Goal: Information Seeking & Learning: Stay updated

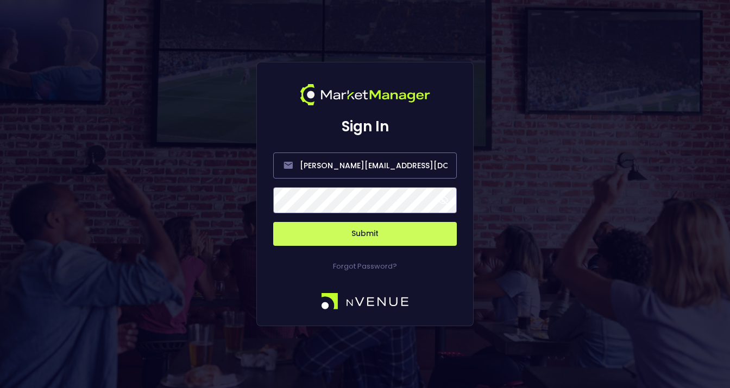
click at [447, 204] on div at bounding box center [365, 200] width 184 height 26
click at [442, 202] on span at bounding box center [443, 200] width 10 height 10
click at [345, 234] on button "Submit" at bounding box center [365, 234] width 184 height 24
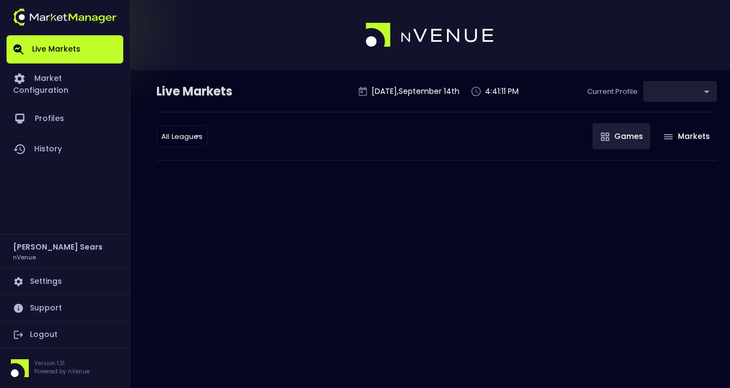
type input "0d810fa5-e353-4d9c-b11d-31f095cae871"
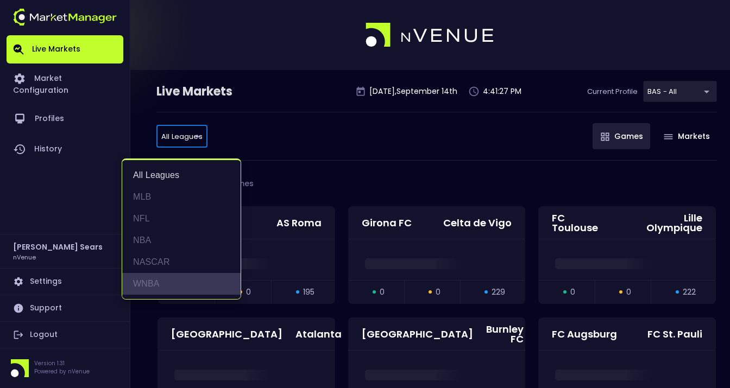
click at [159, 285] on li "WNBA" at bounding box center [181, 284] width 118 height 22
type input "WNBA"
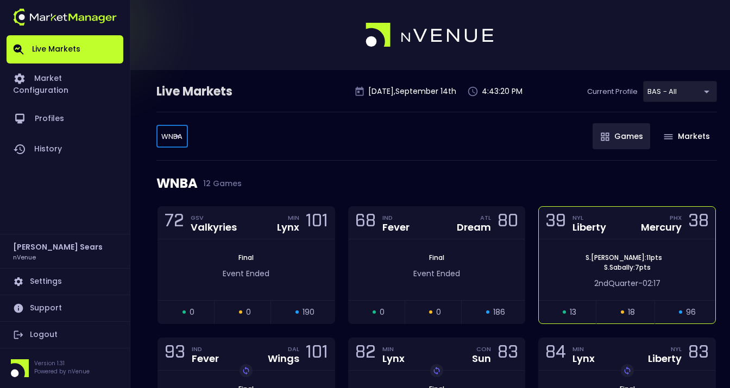
click at [580, 261] on div "S . Ionescu : 11 pts S . Sabally : 7 pts" at bounding box center [627, 263] width 176 height 20
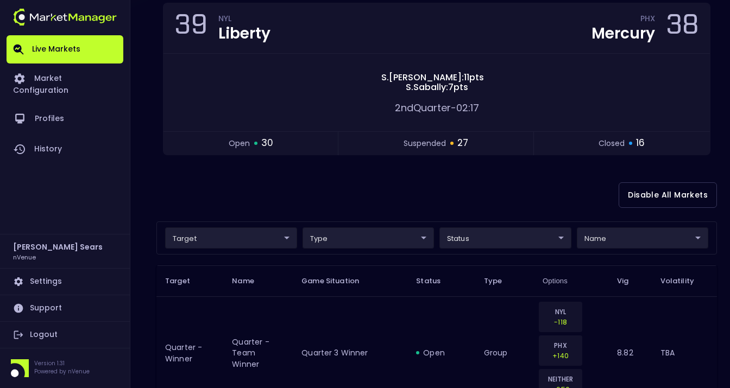
scroll to position [108, 0]
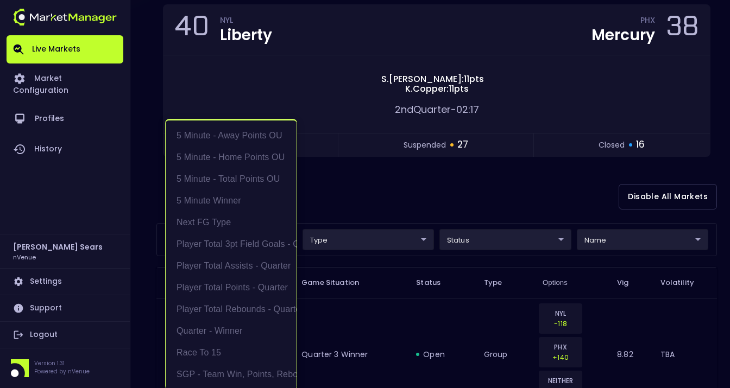
click at [428, 194] on div at bounding box center [365, 194] width 730 height 388
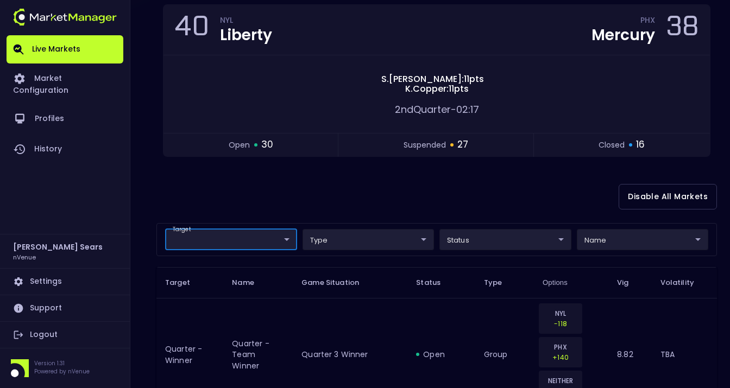
scroll to position [0, 0]
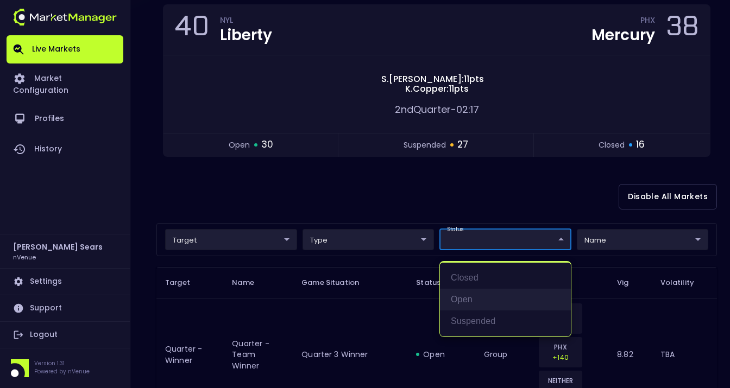
click at [469, 299] on li "open" at bounding box center [505, 300] width 131 height 22
type input "open"
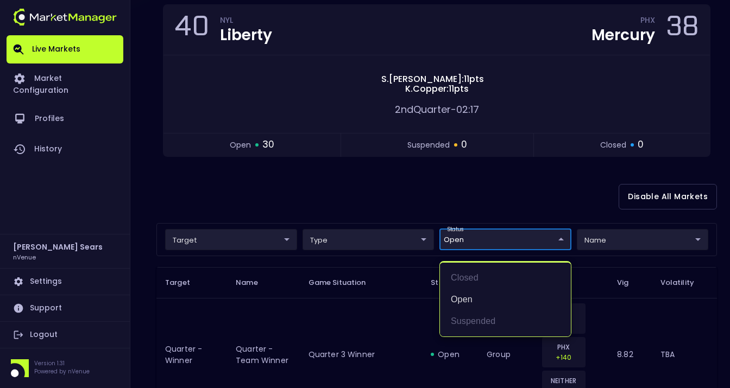
click at [373, 190] on div at bounding box center [365, 194] width 730 height 388
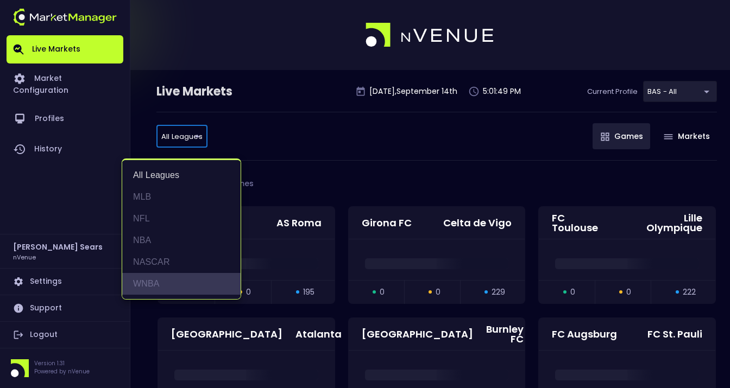
click at [163, 287] on li "WNBA" at bounding box center [181, 284] width 118 height 22
type input "WNBA"
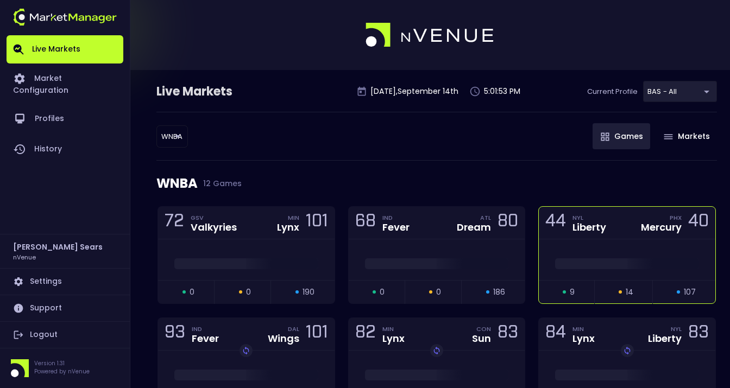
click at [634, 238] on div "44 NYL Liberty PHX Mercury 40" at bounding box center [627, 223] width 176 height 33
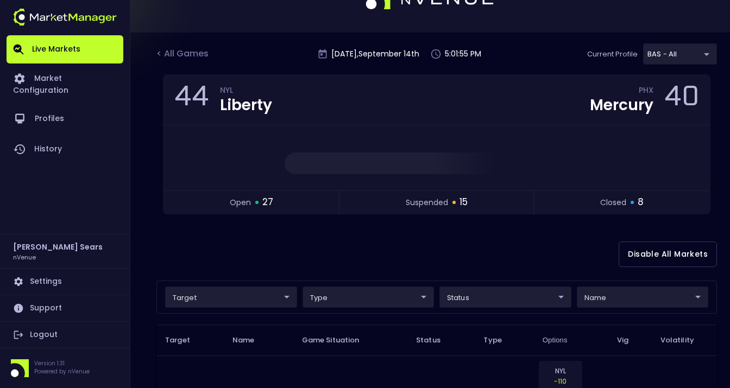
scroll to position [38, 0]
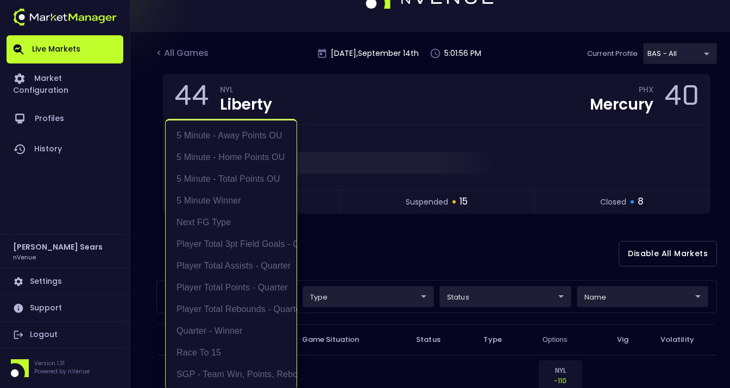
click at [210, 351] on li "Race to 15" at bounding box center [231, 353] width 131 height 22
type input "Race to 15"
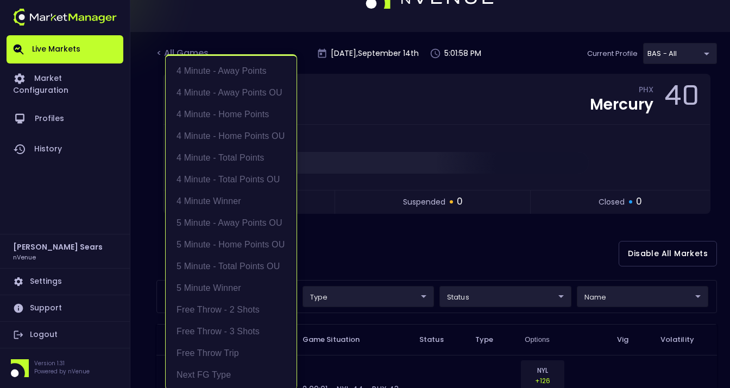
scroll to position [196, 0]
click at [396, 238] on div at bounding box center [365, 194] width 730 height 388
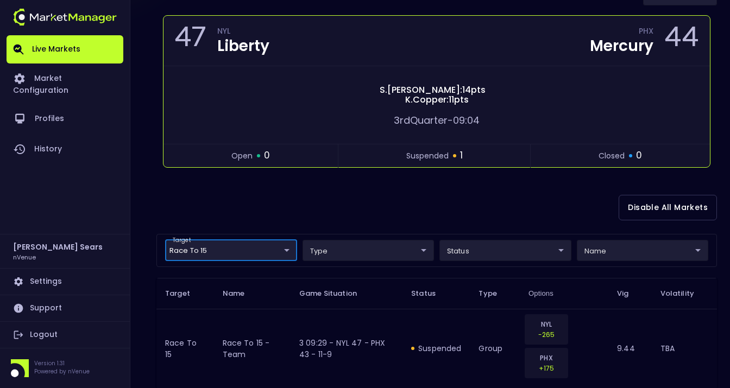
scroll to position [0, 0]
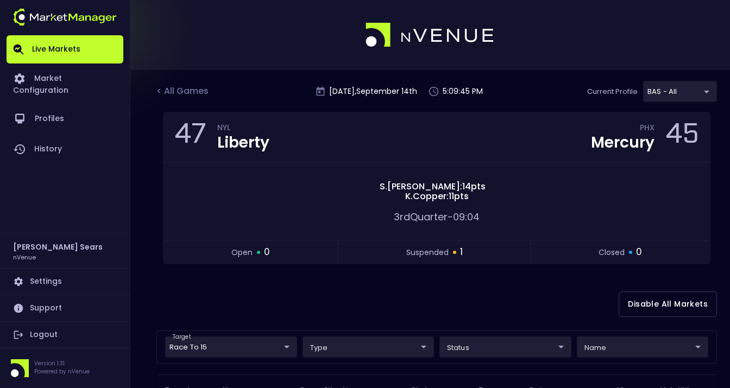
click at [187, 91] on div "< All Games" at bounding box center [183, 92] width 54 height 14
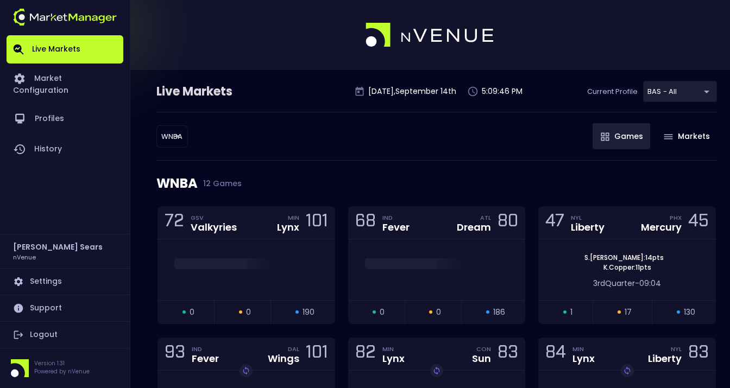
click at [172, 133] on body "Live Markets Market Configuration Profiles History Bruce Sears nVenue Settings …" at bounding box center [365, 356] width 730 height 713
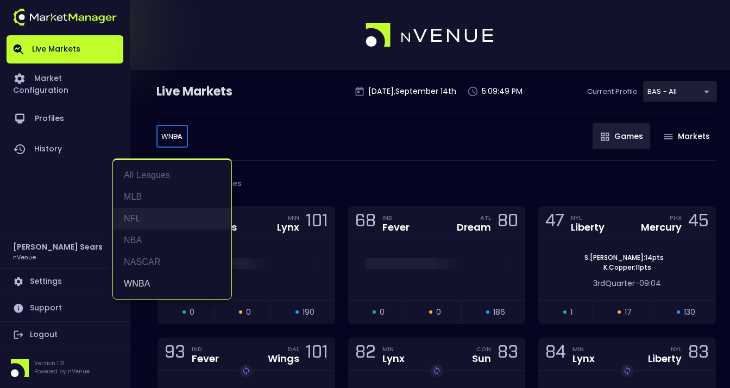
click at [133, 217] on li "NFL" at bounding box center [172, 219] width 118 height 22
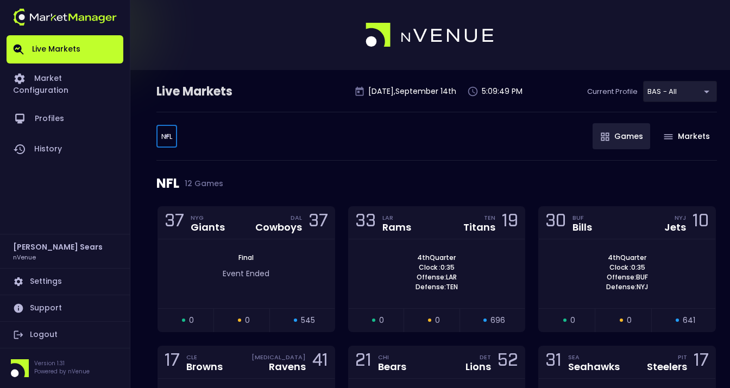
type input "NFL"
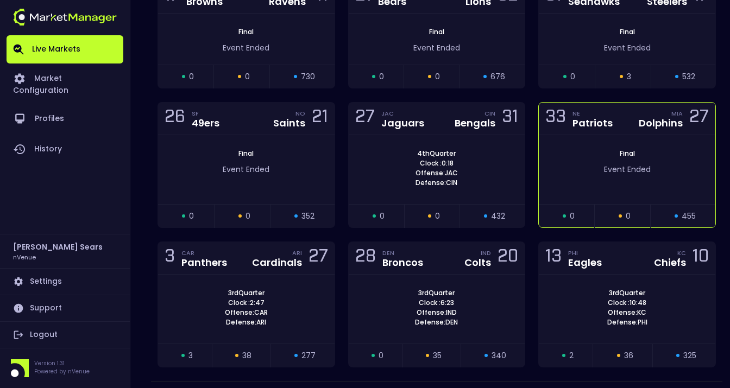
scroll to position [380, 0]
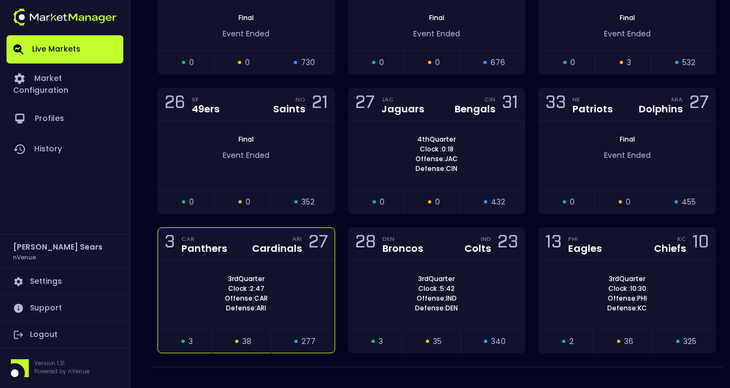
click at [312, 275] on div "3rd Quarter Clock : 2:47 Offense: CAR Defense: ARI" at bounding box center [246, 293] width 176 height 39
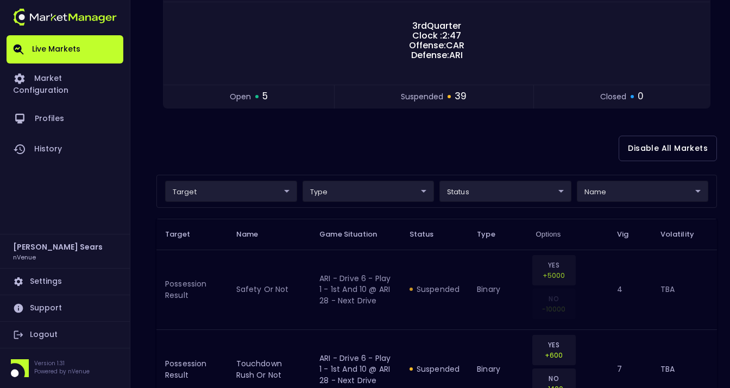
scroll to position [104, 0]
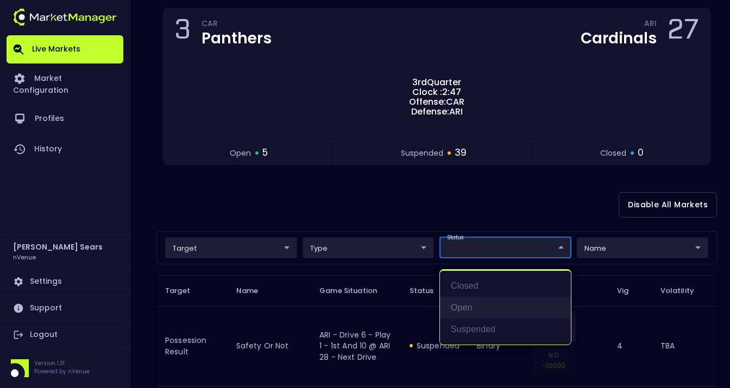
click at [463, 310] on li "open" at bounding box center [505, 308] width 131 height 22
type input "open"
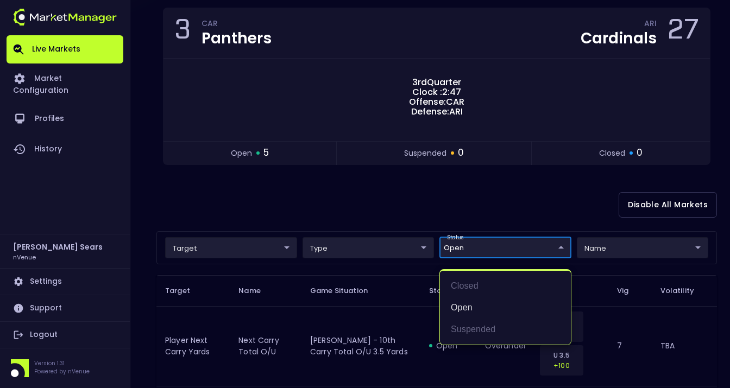
click at [409, 208] on div at bounding box center [365, 194] width 730 height 388
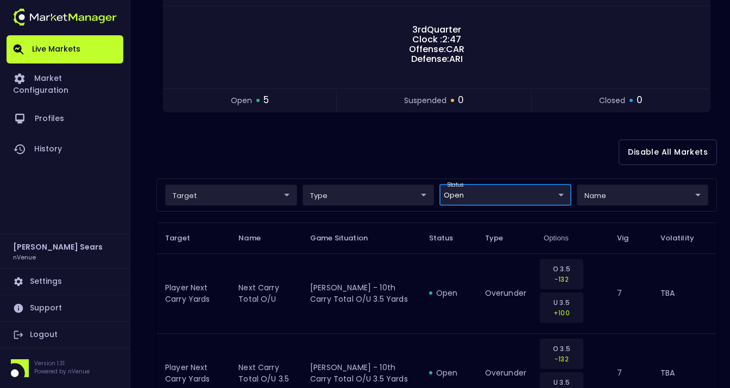
scroll to position [0, 0]
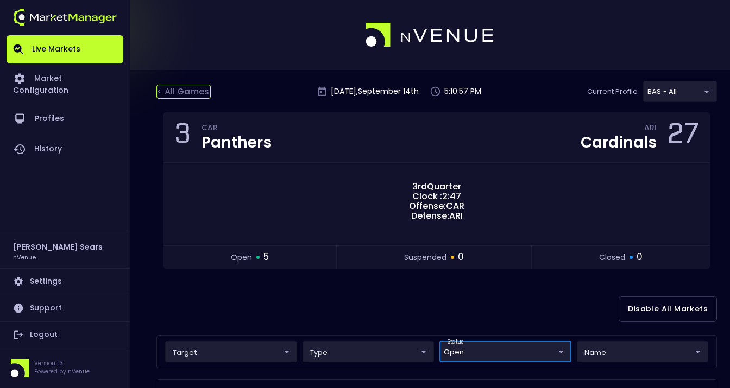
click at [191, 89] on div "< All Games" at bounding box center [183, 92] width 54 height 14
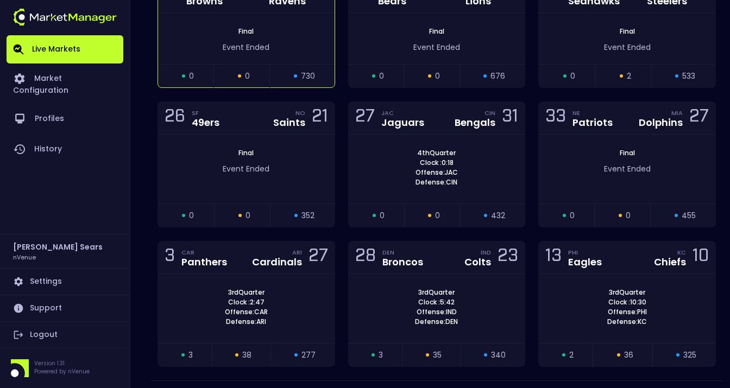
scroll to position [400, 0]
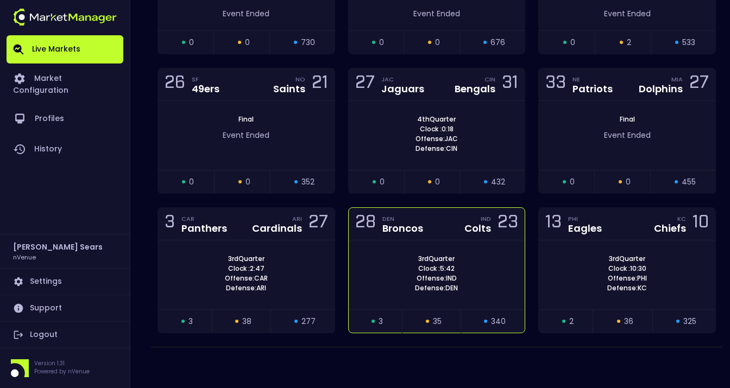
click at [419, 245] on div "3rd Quarter Clock : 5:42 Offense: IND Defense: DEN" at bounding box center [437, 275] width 176 height 69
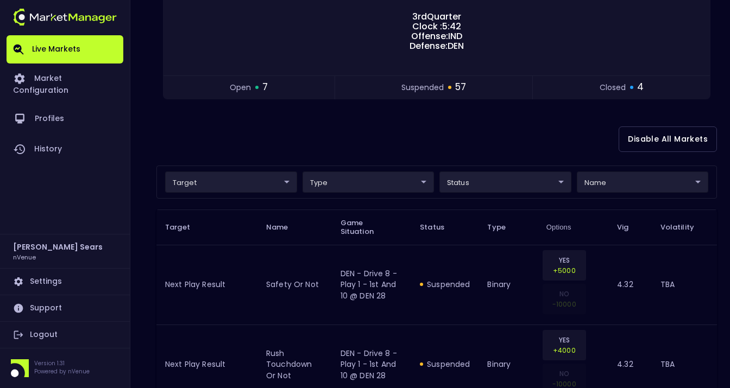
scroll to position [171, 0]
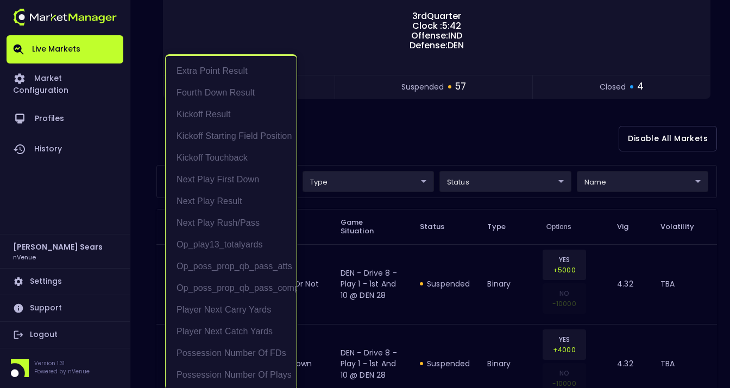
click at [469, 126] on div at bounding box center [365, 194] width 730 height 388
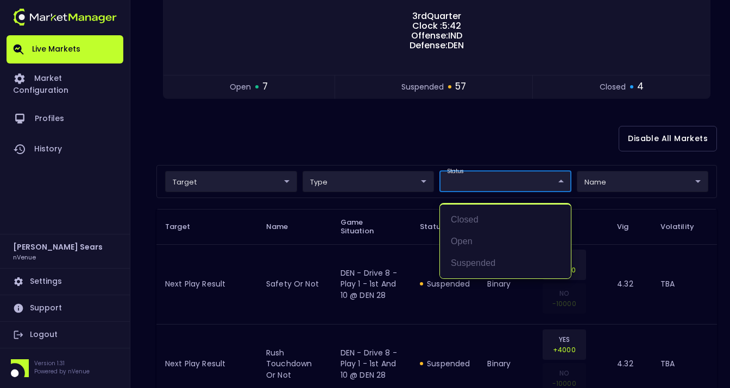
click at [324, 152] on div at bounding box center [365, 194] width 730 height 388
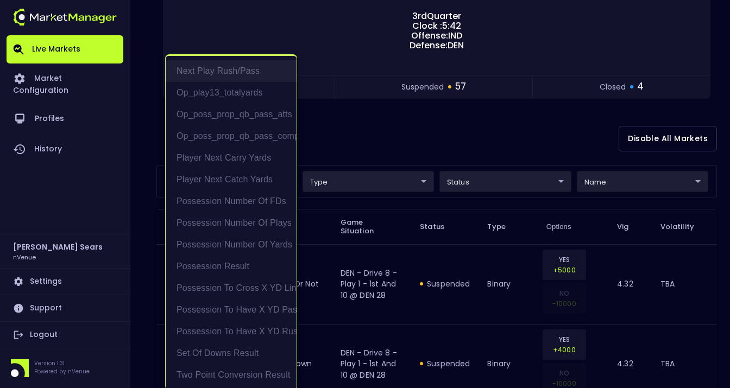
scroll to position [153, 0]
click at [365, 129] on div at bounding box center [365, 194] width 730 height 388
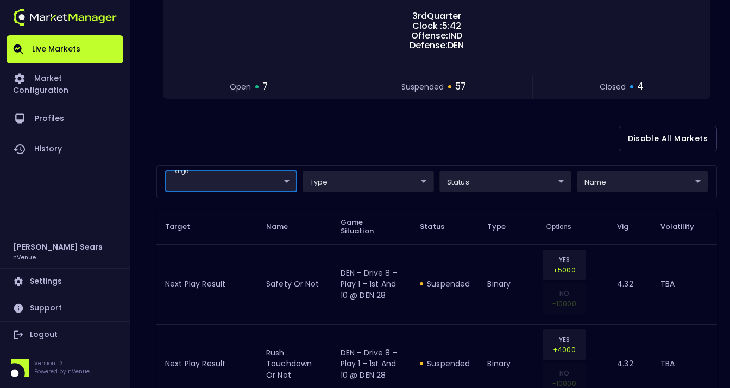
scroll to position [0, 0]
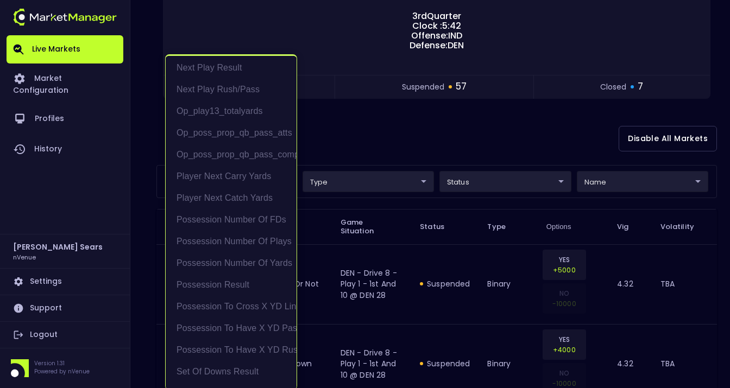
scroll to position [153, 0]
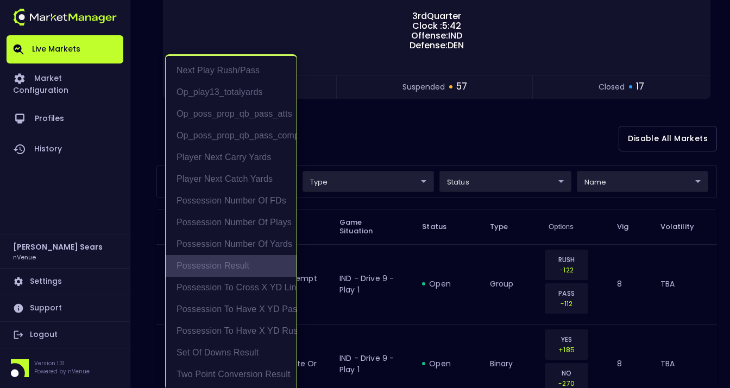
click at [230, 268] on li "Possession Result" at bounding box center [231, 266] width 131 height 22
type input "Possession Result"
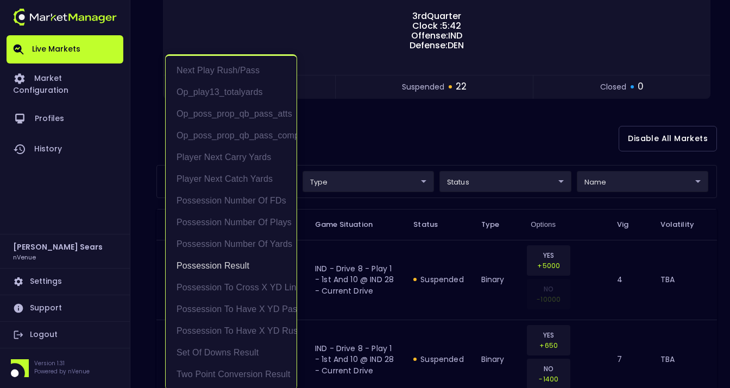
click at [407, 123] on div at bounding box center [365, 194] width 730 height 388
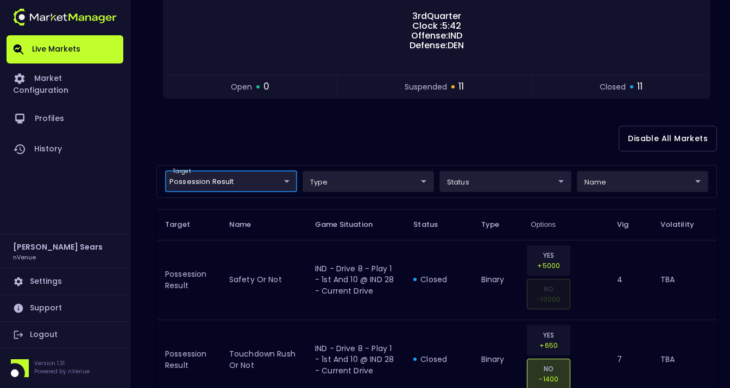
scroll to position [0, 0]
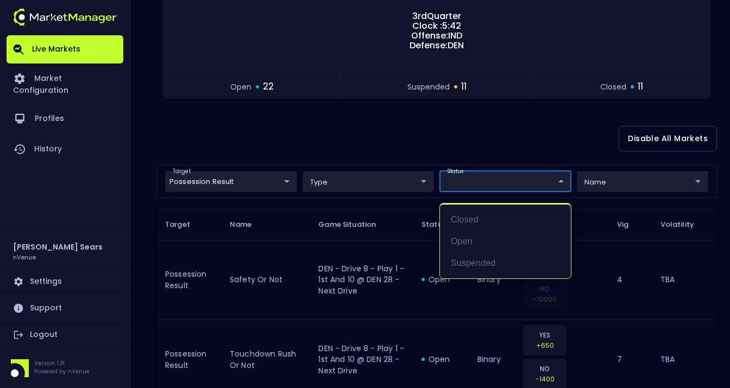
click at [463, 248] on li "open" at bounding box center [505, 242] width 131 height 22
type input "open"
click at [368, 149] on div at bounding box center [365, 194] width 730 height 388
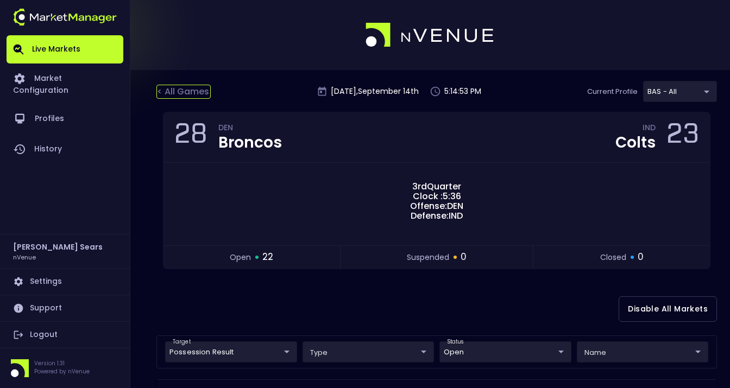
click at [179, 93] on div "< All Games" at bounding box center [183, 92] width 54 height 14
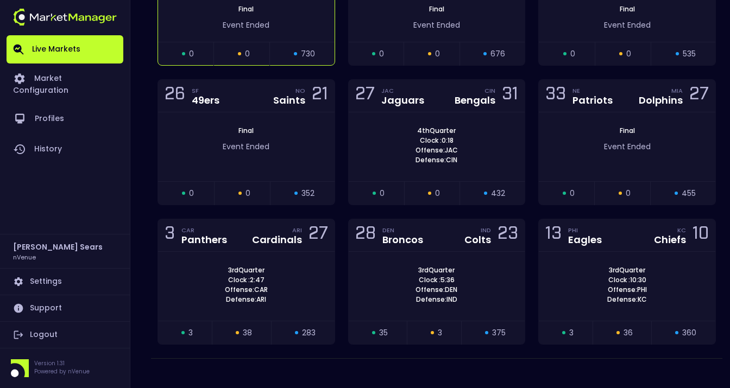
scroll to position [400, 0]
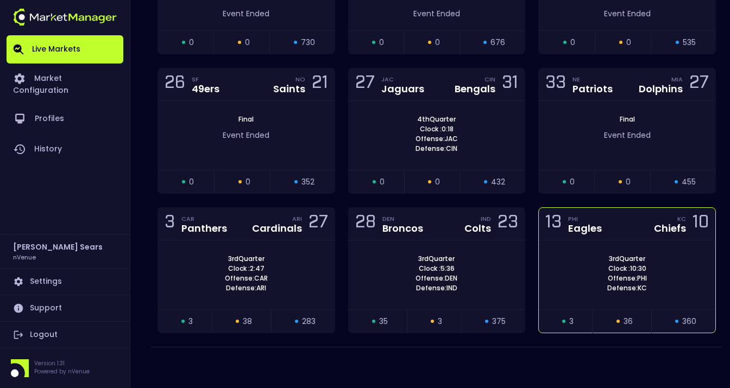
click at [658, 274] on div "3rd Quarter Clock : 10:30 Offense: PHI Defense: KC" at bounding box center [627, 273] width 176 height 39
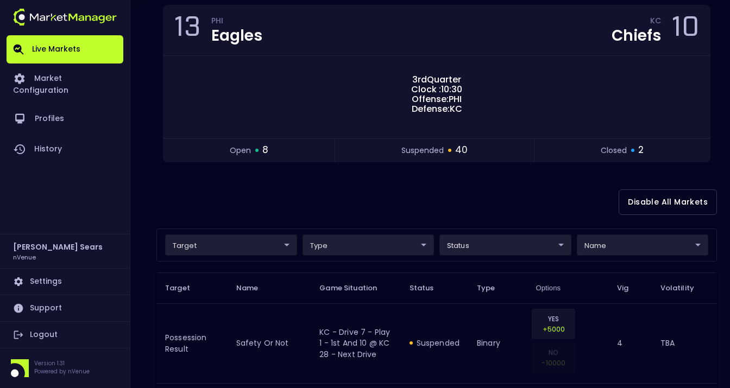
scroll to position [108, 0]
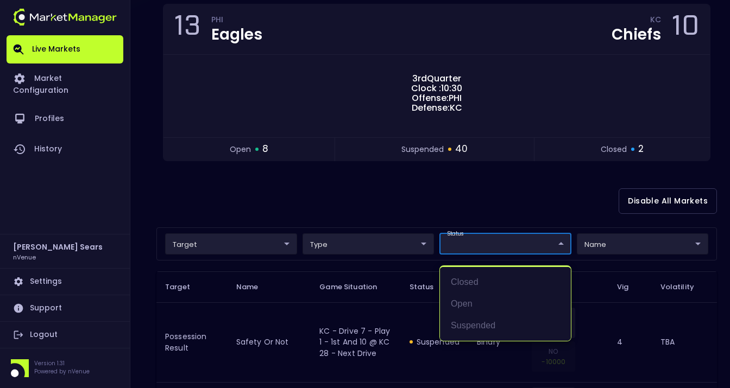
click at [464, 303] on li "open" at bounding box center [505, 304] width 131 height 22
type input "open"
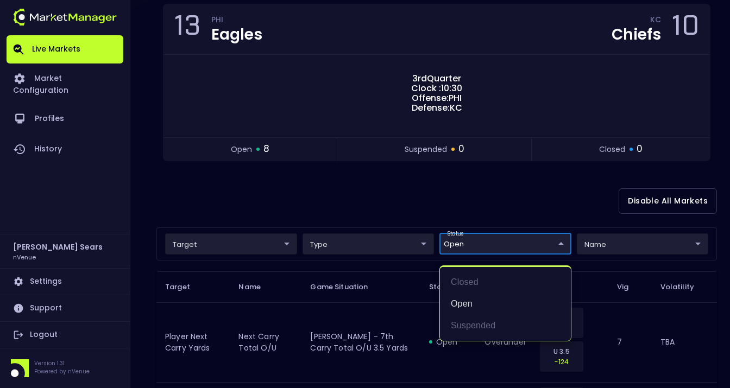
click at [340, 199] on div at bounding box center [365, 194] width 730 height 388
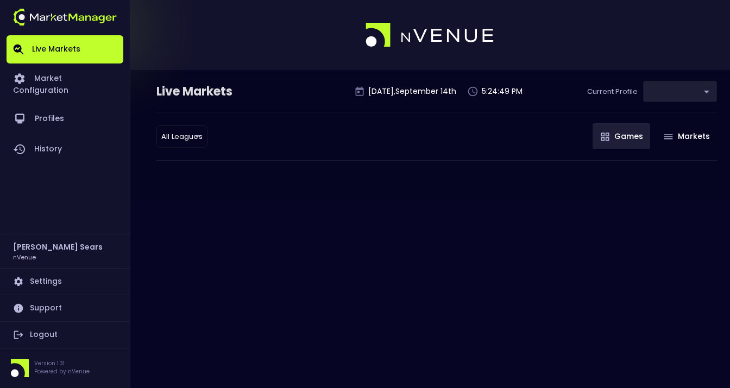
type input "0d810fa5-e353-4d9c-b11d-31f095cae871"
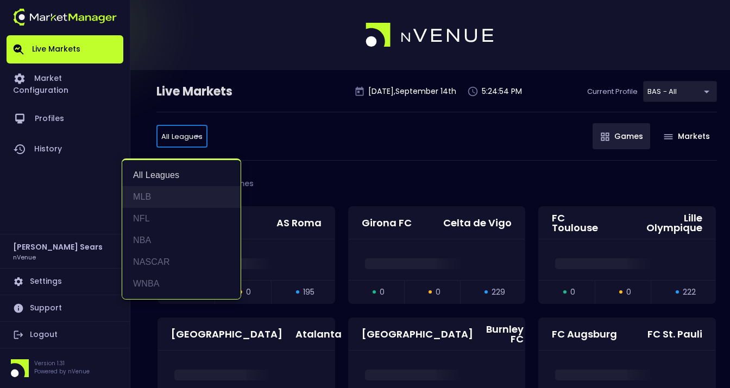
click at [161, 197] on li "MLB" at bounding box center [181, 197] width 118 height 22
type input "MLB"
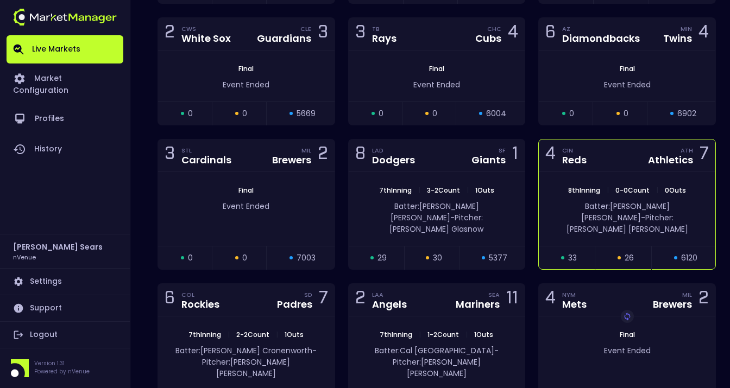
click at [599, 182] on div "8th Inning | 0 - 0 Count | 0 Outs Batter: [PERSON_NAME]: [PERSON_NAME]" at bounding box center [627, 209] width 176 height 74
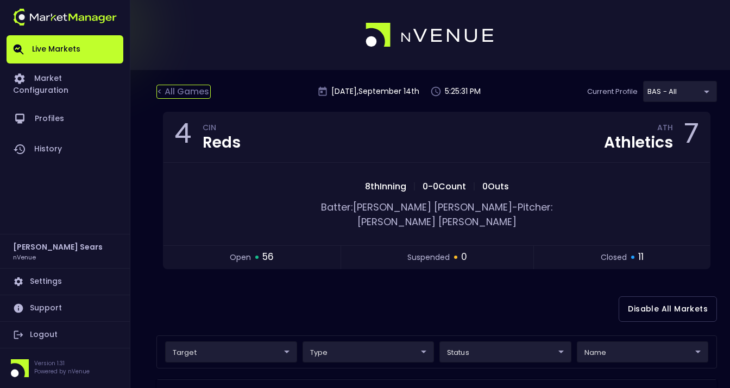
click at [186, 91] on div "< All Games" at bounding box center [183, 92] width 54 height 14
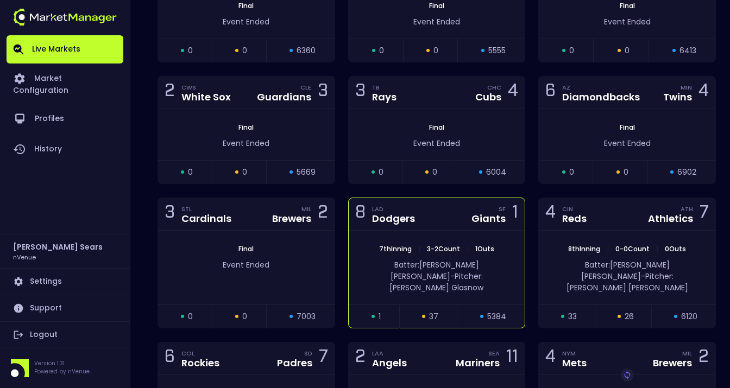
click at [463, 248] on span "|" at bounding box center [467, 248] width 9 height 9
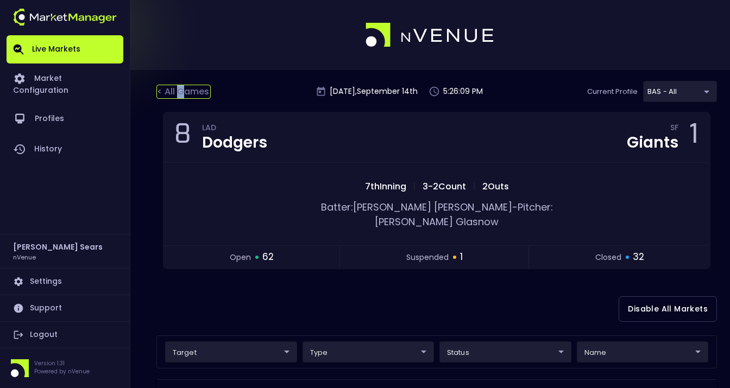
click at [180, 92] on div "< All Games" at bounding box center [183, 92] width 54 height 14
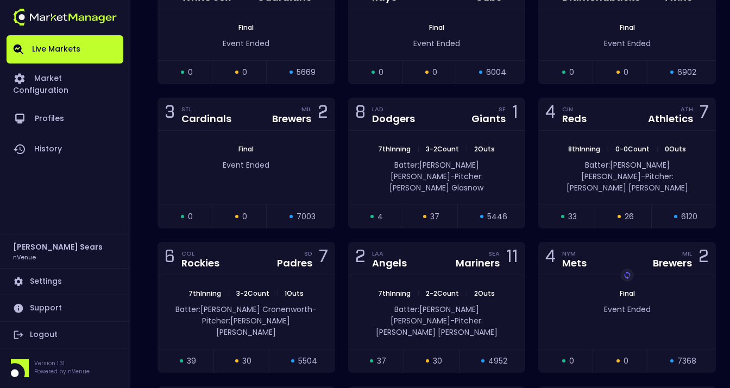
scroll to position [477, 0]
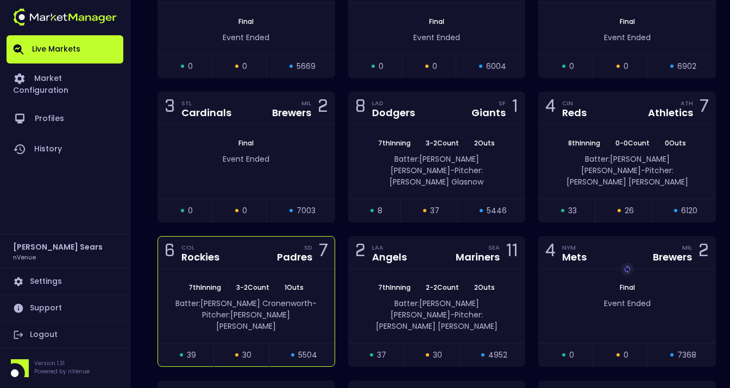
click at [236, 293] on div "Batter: [PERSON_NAME]: [PERSON_NAME]" at bounding box center [246, 313] width 176 height 40
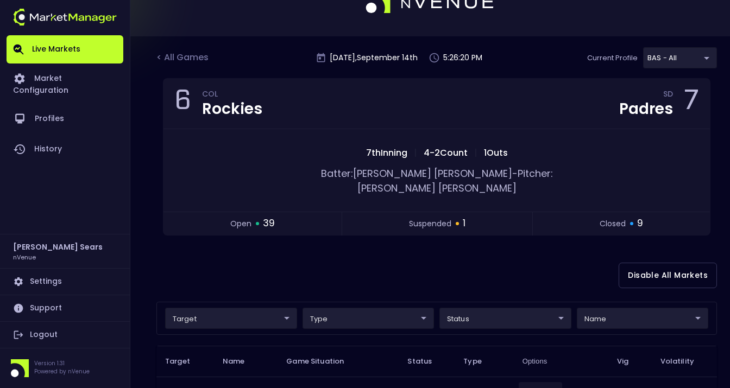
scroll to position [35, 0]
click at [195, 55] on div "< All Games" at bounding box center [183, 57] width 54 height 14
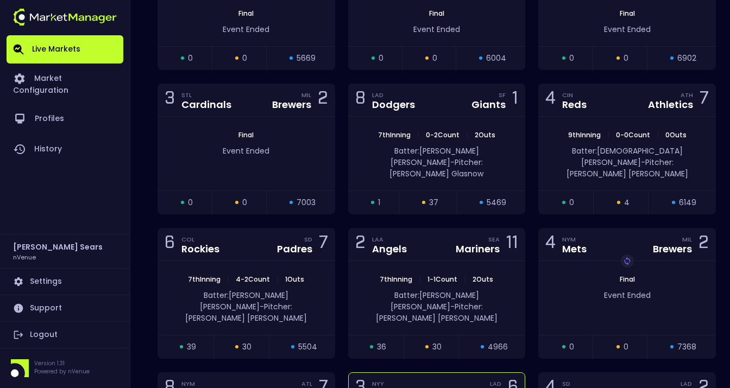
scroll to position [527, 0]
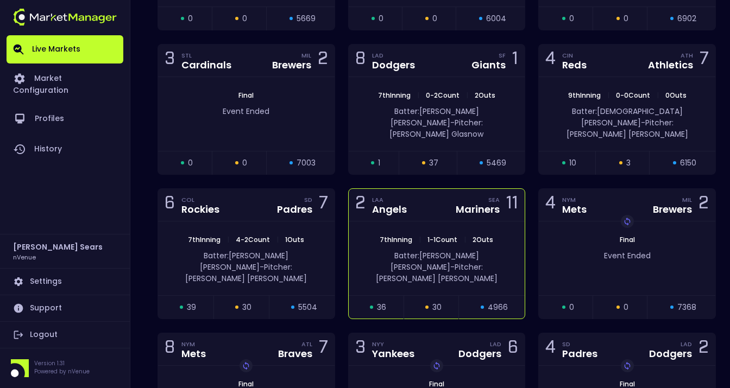
click at [474, 222] on div "7th Inning | 1 - 1 Count | 2 Outs Batter: [PERSON_NAME]: [PERSON_NAME]" at bounding box center [437, 259] width 176 height 74
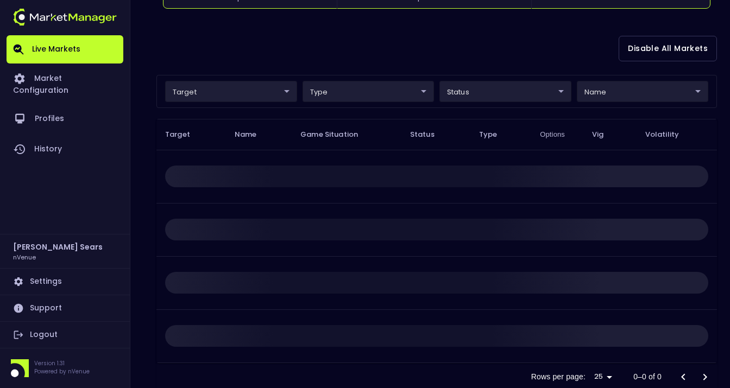
scroll to position [0, 0]
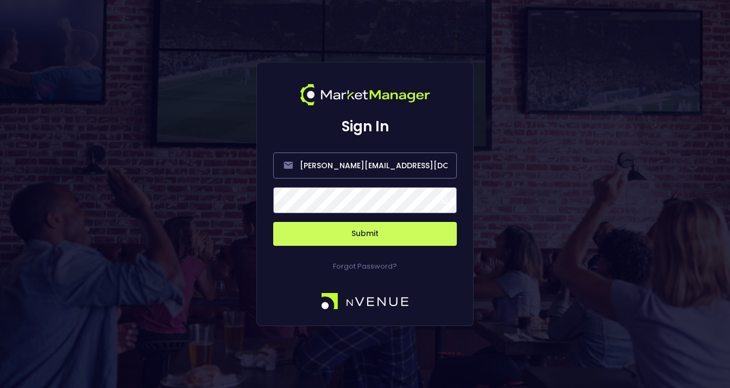
click at [446, 201] on span at bounding box center [443, 200] width 10 height 10
click at [422, 234] on button "Submit" at bounding box center [365, 234] width 184 height 24
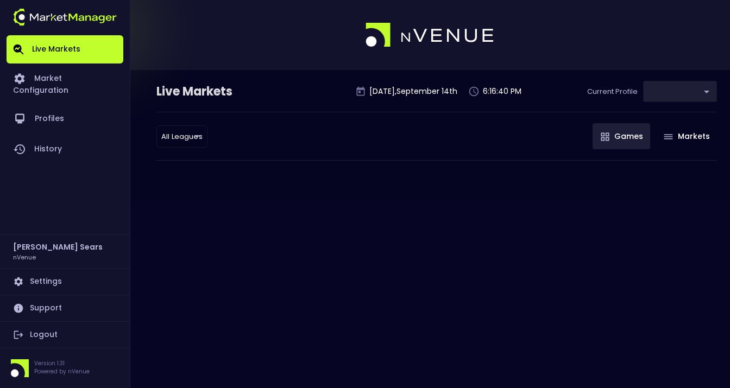
type input "0d810fa5-e353-4d9c-b11d-31f095cae871"
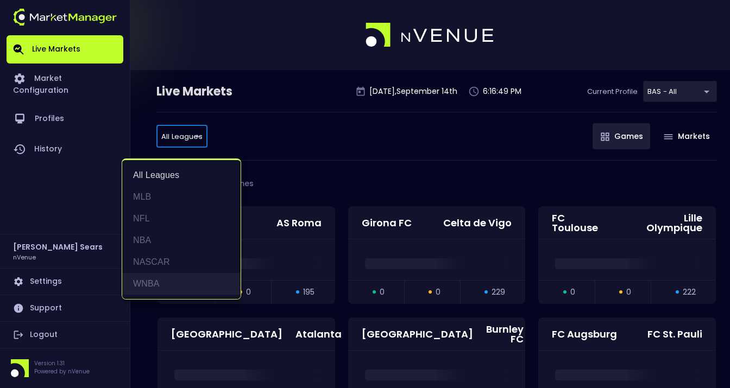
click at [160, 286] on li "WNBA" at bounding box center [181, 284] width 118 height 22
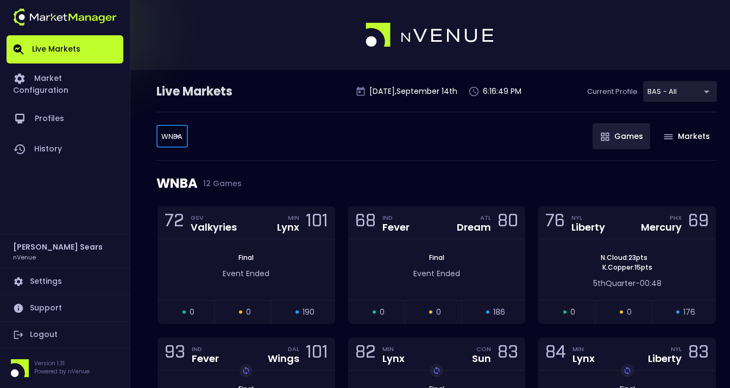
type input "WNBA"
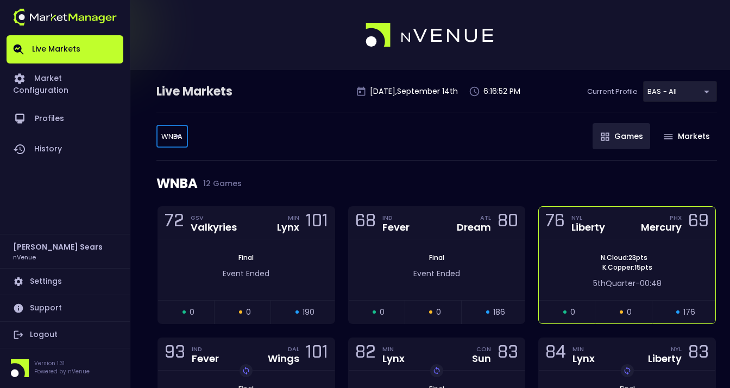
click at [610, 253] on div "N . Cloud : 23 pts K . Copper : 15 pts 5th Quarter - 00:48" at bounding box center [627, 269] width 176 height 61
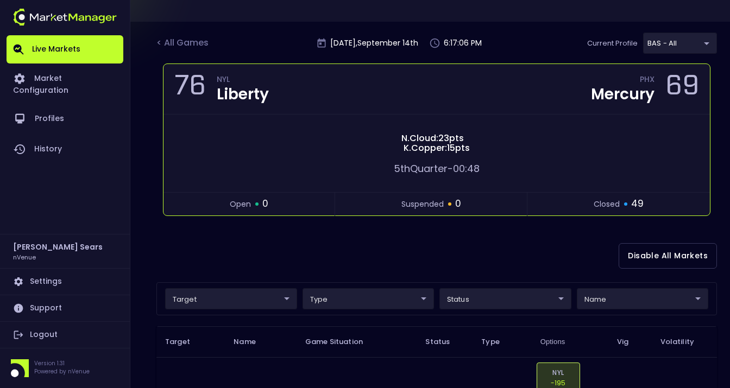
scroll to position [52, 0]
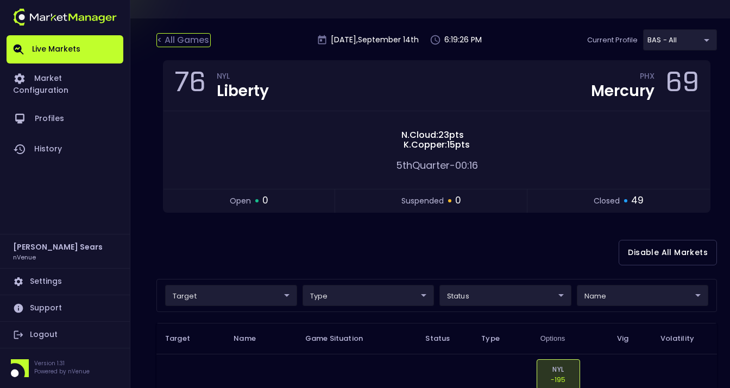
click at [192, 40] on div "< All Games" at bounding box center [183, 40] width 54 height 14
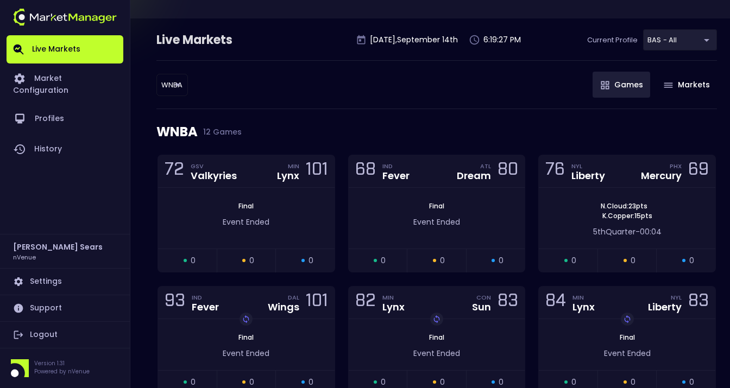
scroll to position [0, 0]
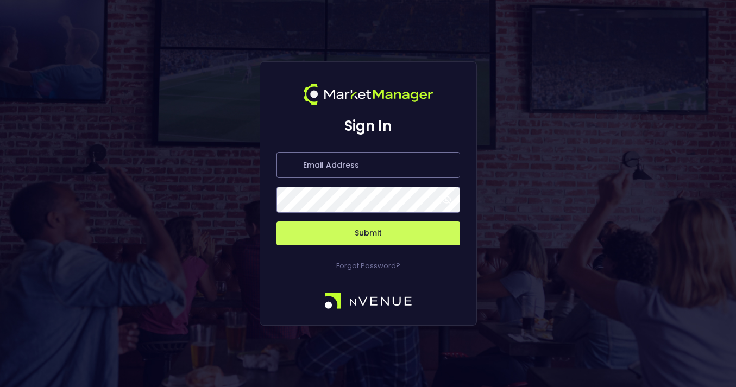
type input "bruce.sears@nvenue.com"
click at [446, 199] on span at bounding box center [446, 200] width 10 height 10
click at [370, 236] on button "Submit" at bounding box center [368, 234] width 184 height 24
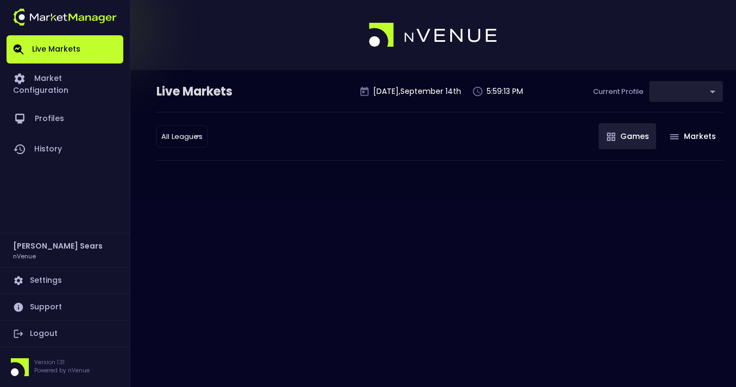
type input "0d810fa5-e353-4d9c-b11d-31f095cae871"
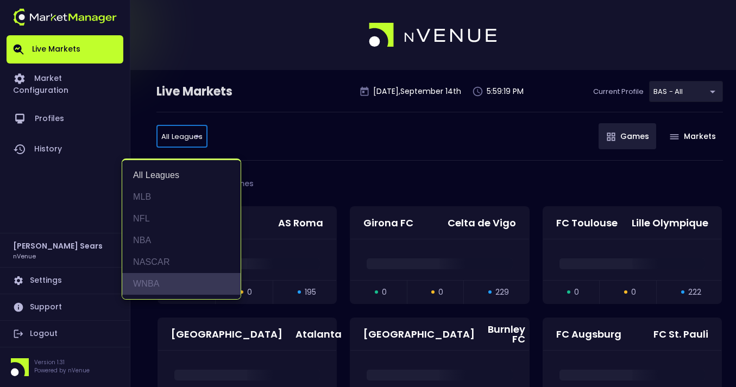
click at [159, 283] on li "WNBA" at bounding box center [181, 284] width 118 height 22
type input "WNBA"
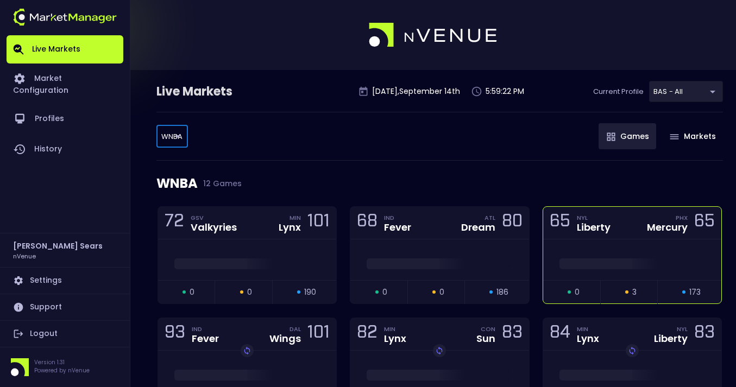
click at [664, 251] on div at bounding box center [632, 259] width 178 height 41
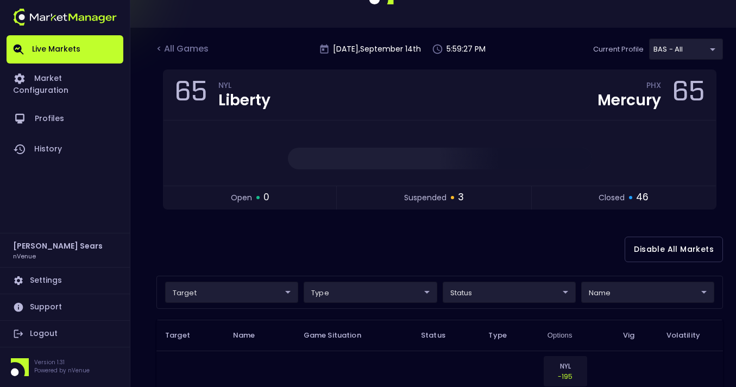
scroll to position [46, 0]
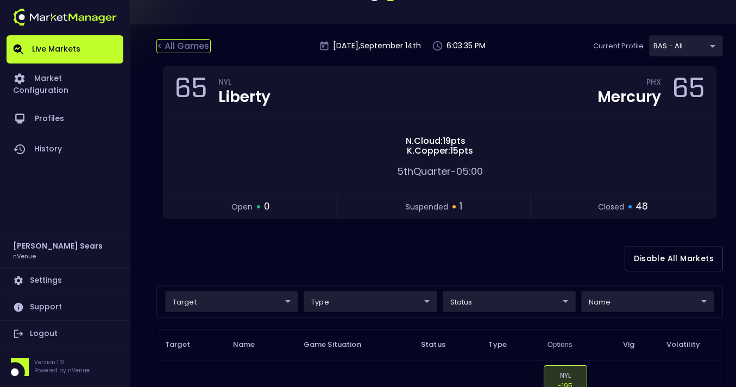
click at [186, 45] on div "< All Games" at bounding box center [183, 46] width 54 height 14
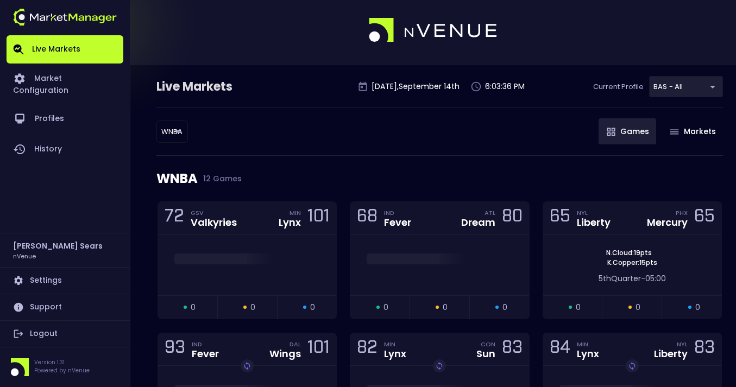
scroll to position [0, 0]
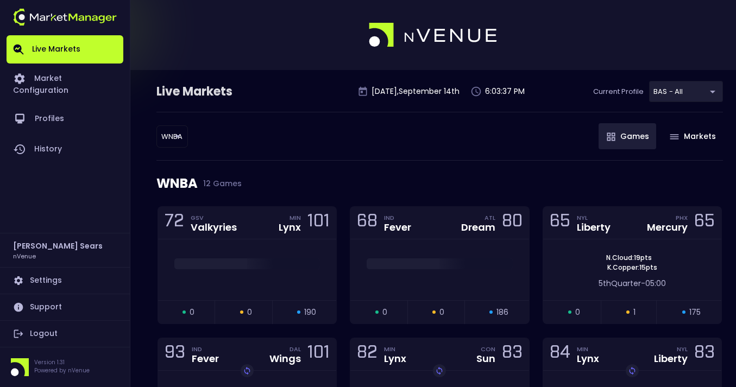
click at [183, 131] on body "Live Markets Market Configuration Profiles History Bruce Sears nVenue Settings …" at bounding box center [368, 356] width 736 height 713
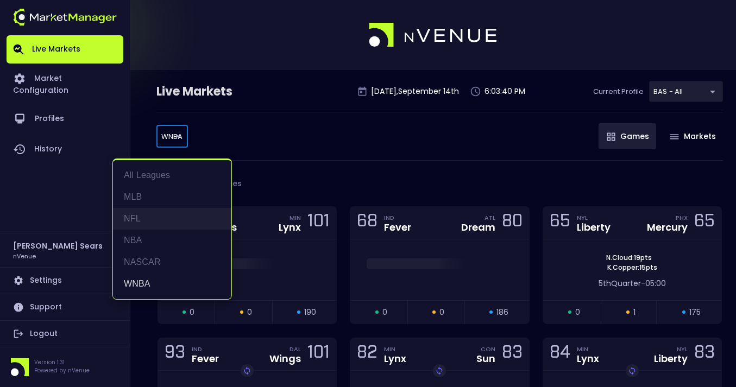
drag, startPoint x: 143, startPoint y: 217, endPoint x: 148, endPoint y: 215, distance: 5.8
click at [146, 216] on li "NFL" at bounding box center [172, 219] width 118 height 22
type input "NFL"
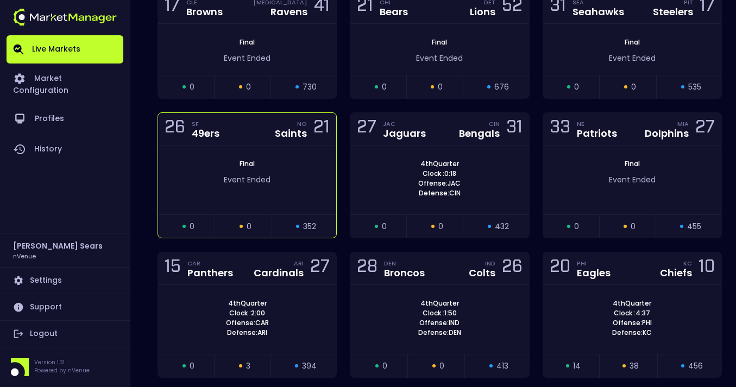
scroll to position [401, 0]
